Goal: Download file/media

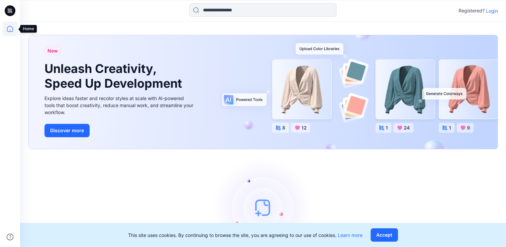
click at [13, 28] on icon at bounding box center [10, 28] width 15 height 15
click at [9, 29] on icon at bounding box center [10, 28] width 15 height 15
click at [493, 10] on p "Login" at bounding box center [492, 10] width 12 height 7
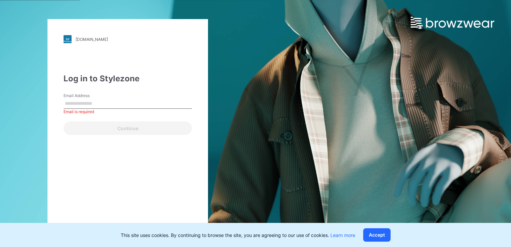
click at [70, 103] on input "Email Address" at bounding box center [128, 104] width 129 height 10
paste input "**********"
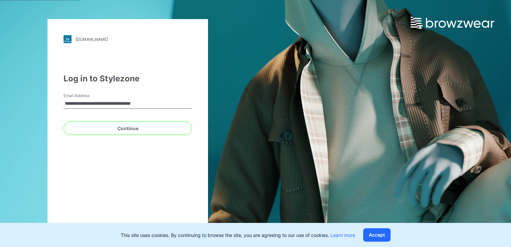
type input "**********"
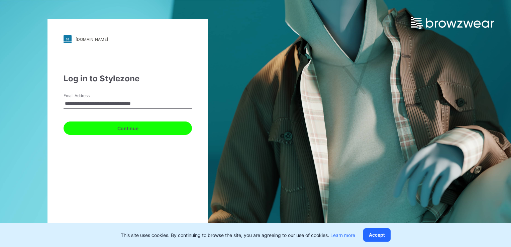
click at [138, 133] on button "Continue" at bounding box center [128, 128] width 129 height 13
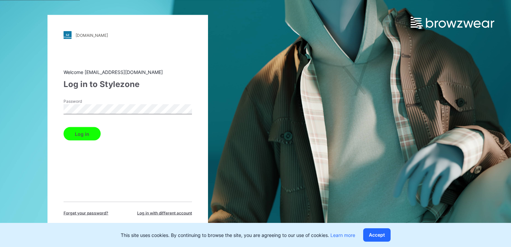
click at [80, 133] on button "Log in" at bounding box center [82, 133] width 37 height 13
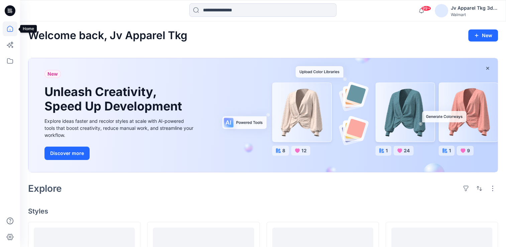
click at [11, 29] on icon at bounding box center [10, 28] width 15 height 15
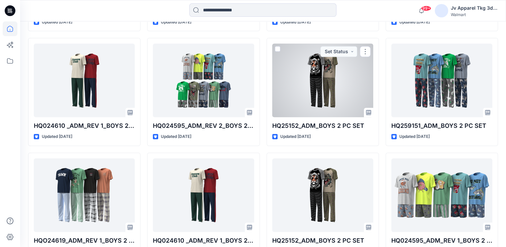
scroll to position [544, 0]
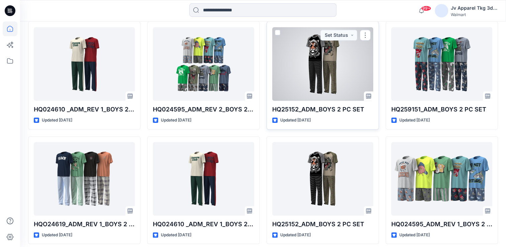
click at [318, 57] on div at bounding box center [322, 64] width 101 height 74
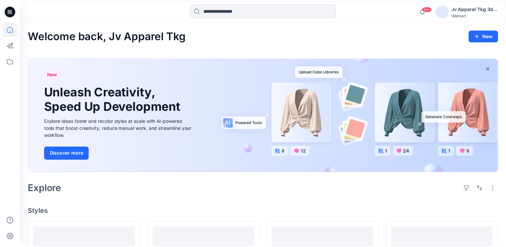
scroll to position [544, 0]
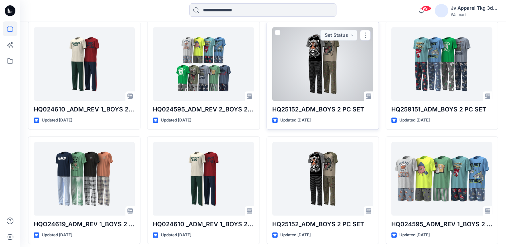
click at [311, 61] on div at bounding box center [322, 64] width 101 height 74
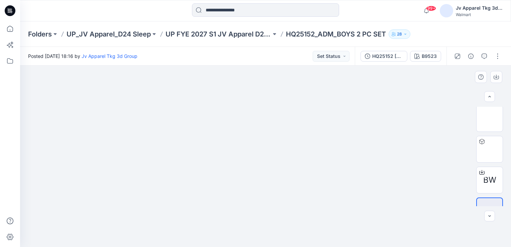
scroll to position [451, 0]
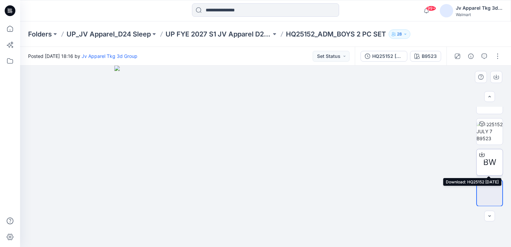
click at [487, 166] on span "BW" at bounding box center [490, 162] width 13 height 12
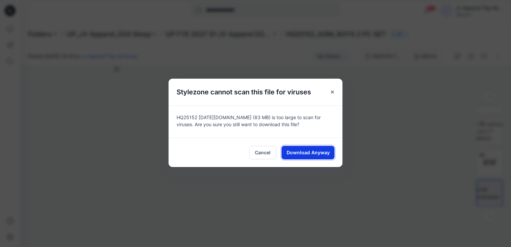
click at [313, 151] on span "Download Anyway" at bounding box center [308, 152] width 43 height 7
